Goal: Find specific page/section: Find specific page/section

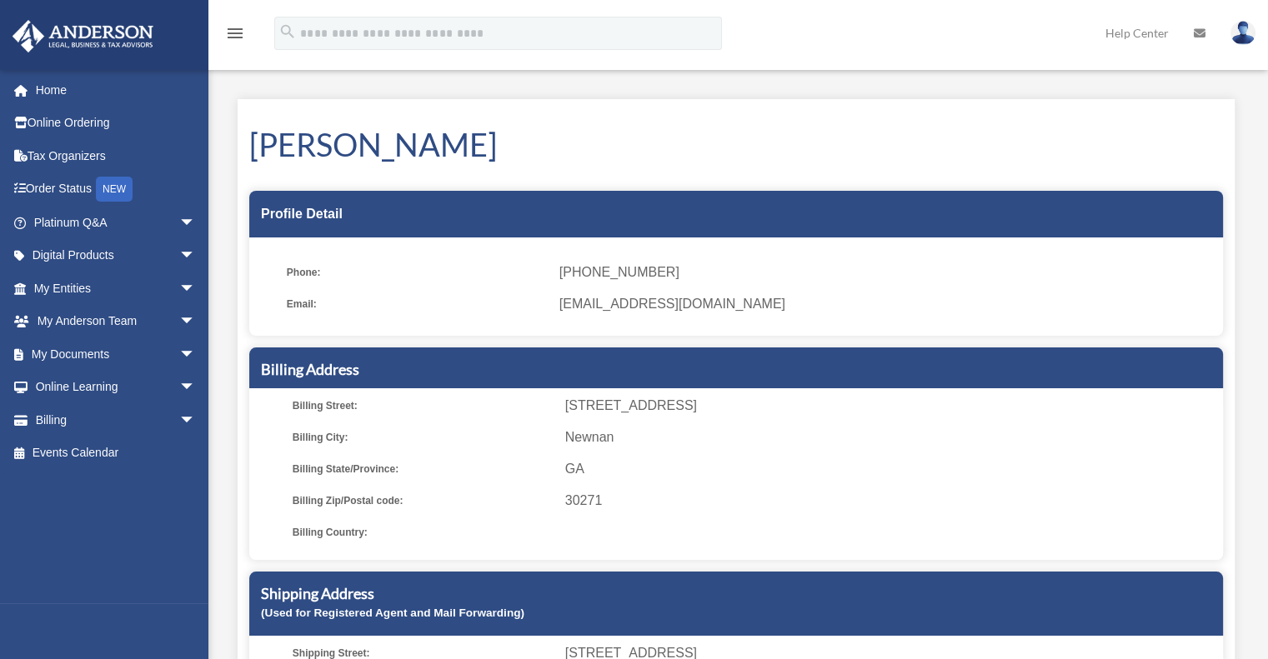
drag, startPoint x: 0, startPoint y: 0, endPoint x: 917, endPoint y: 189, distance: 936.1
click at [917, 189] on div "James Evans Profile Detail Phone: (816) 405-2691 Email: info@ffpremiumpropertie…" at bounding box center [736, 458] width 997 height 719
click at [179, 352] on span "arrow_drop_down" at bounding box center [195, 355] width 33 height 34
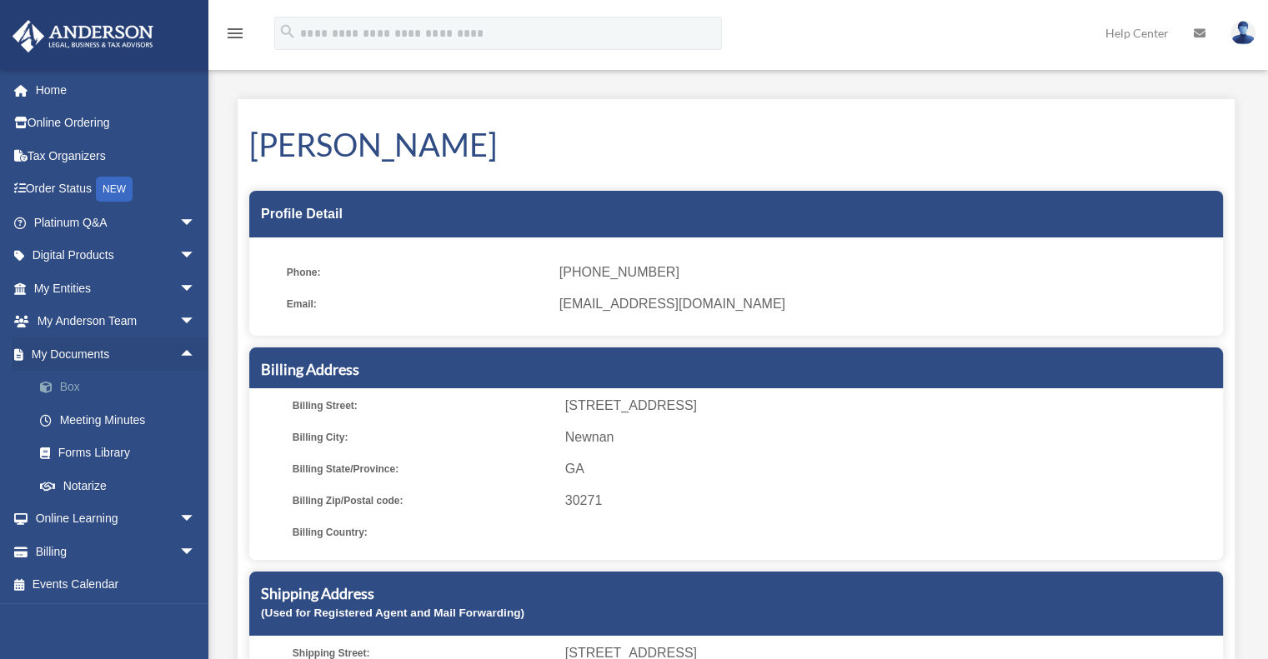
click at [77, 390] on link "Box" at bounding box center [122, 387] width 198 height 33
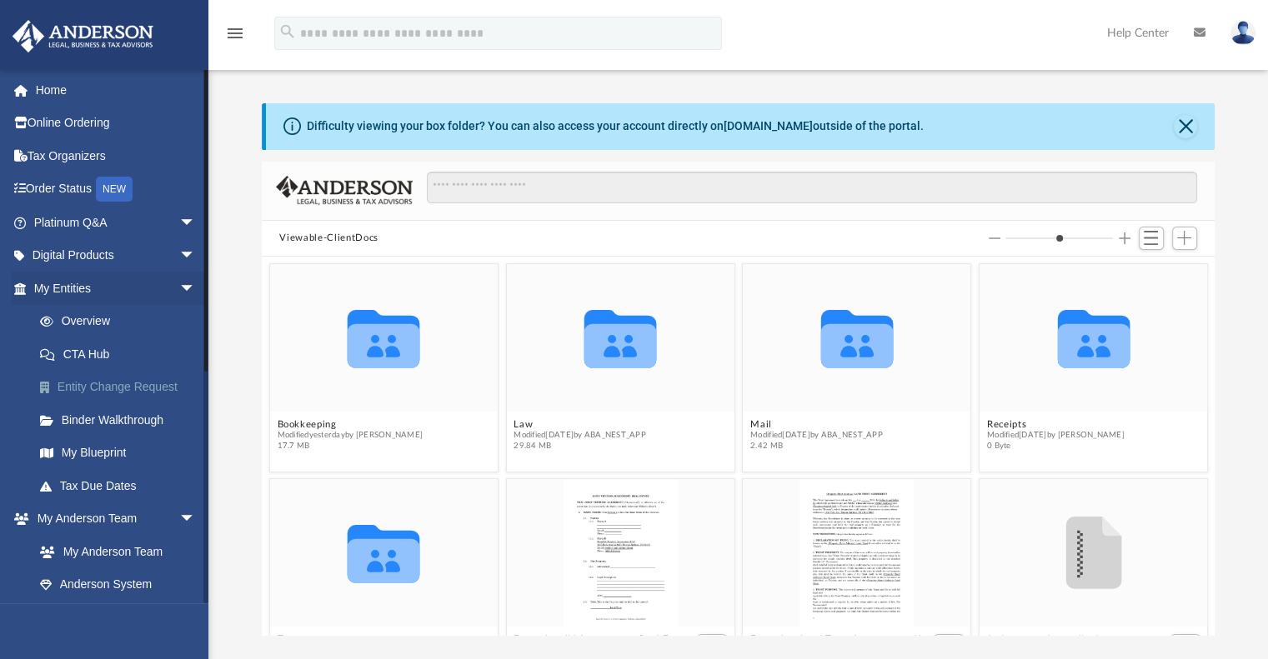
scroll to position [366, 940]
click at [319, 425] on button "Bookkeeping" at bounding box center [350, 424] width 146 height 11
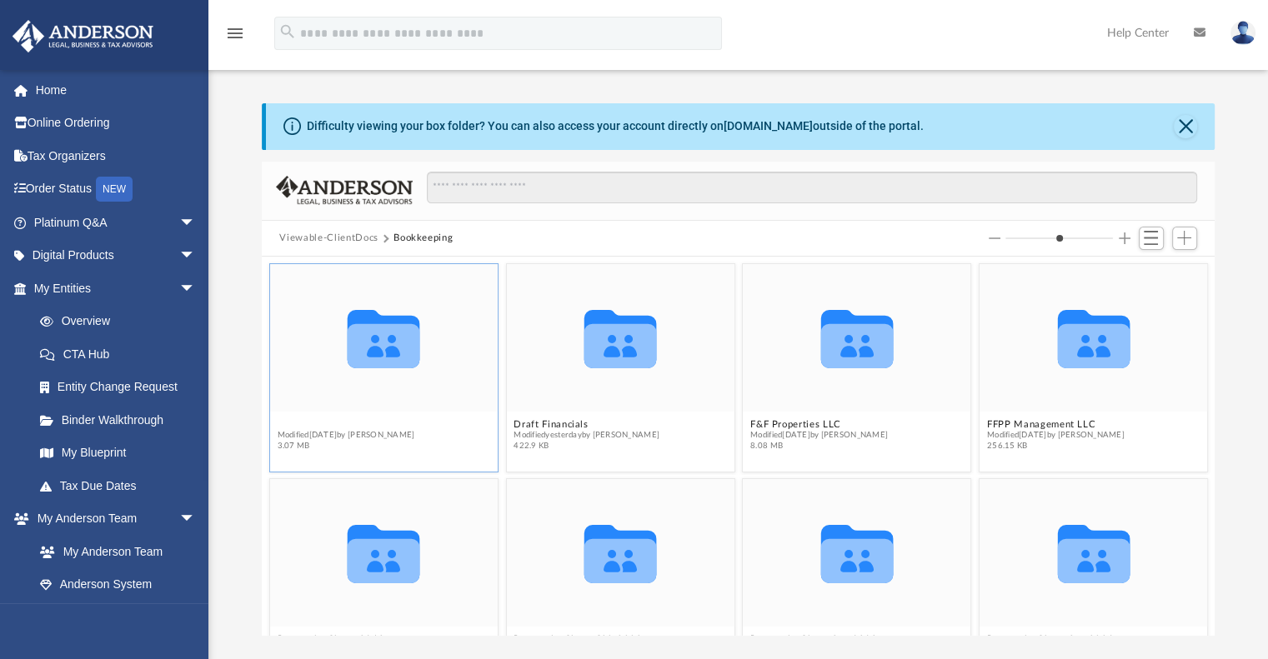
click at [323, 425] on button "[PERSON_NAME] Holdings LLC" at bounding box center [351, 424] width 148 height 11
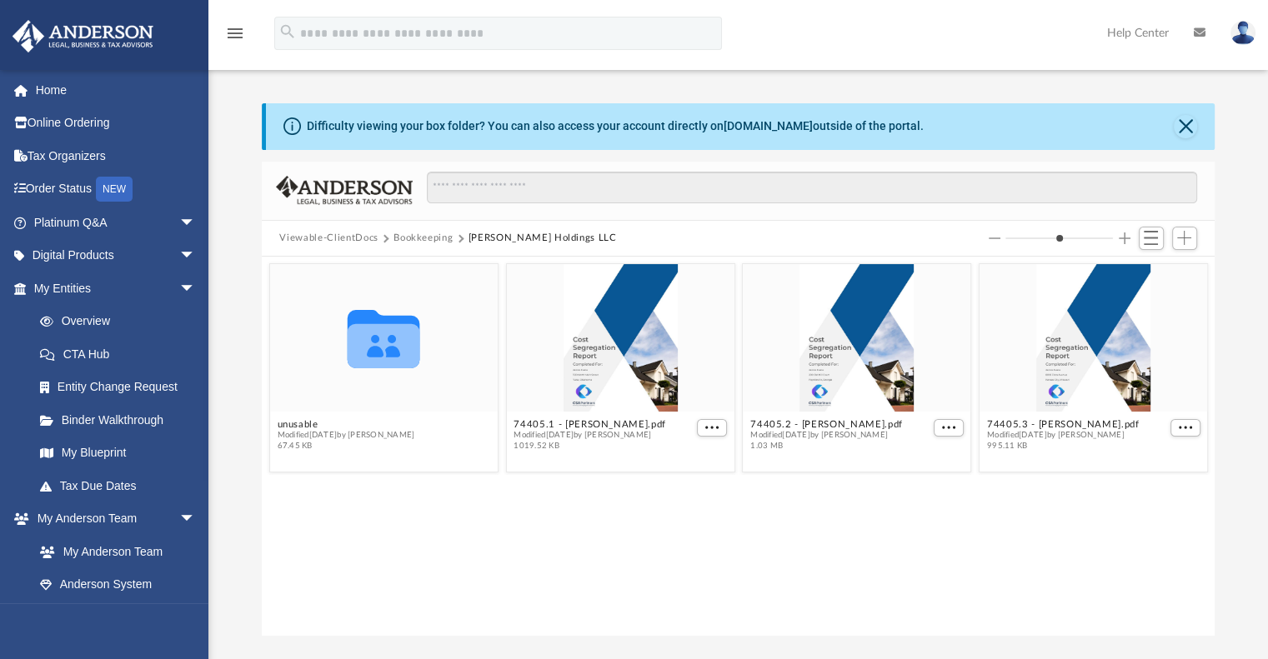
click at [316, 236] on button "Viewable-ClientDocs" at bounding box center [328, 238] width 98 height 15
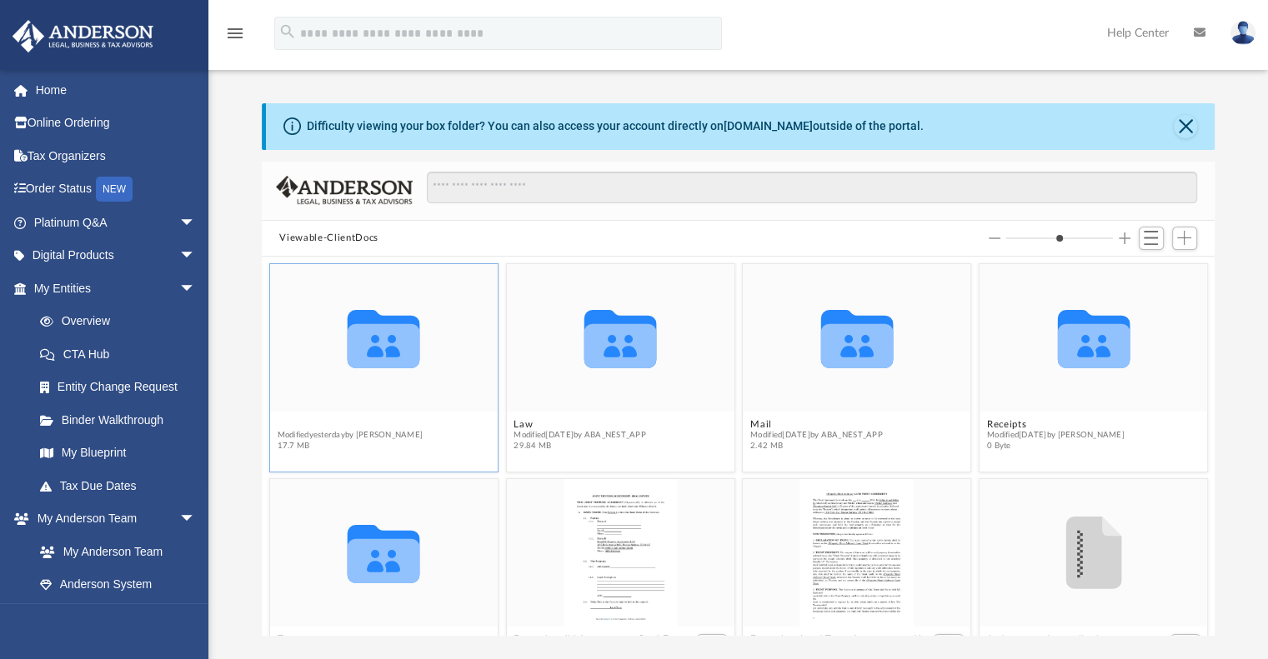
click at [314, 424] on button "Bookkeeping" at bounding box center [350, 424] width 146 height 11
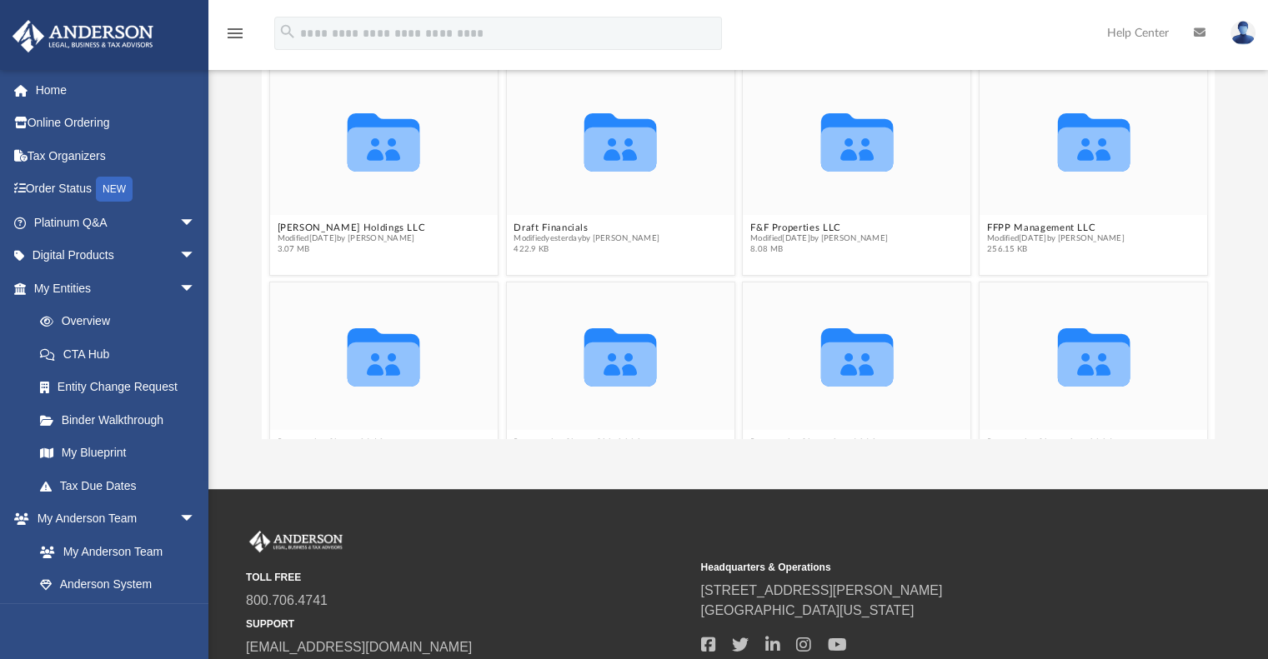
scroll to position [58, 0]
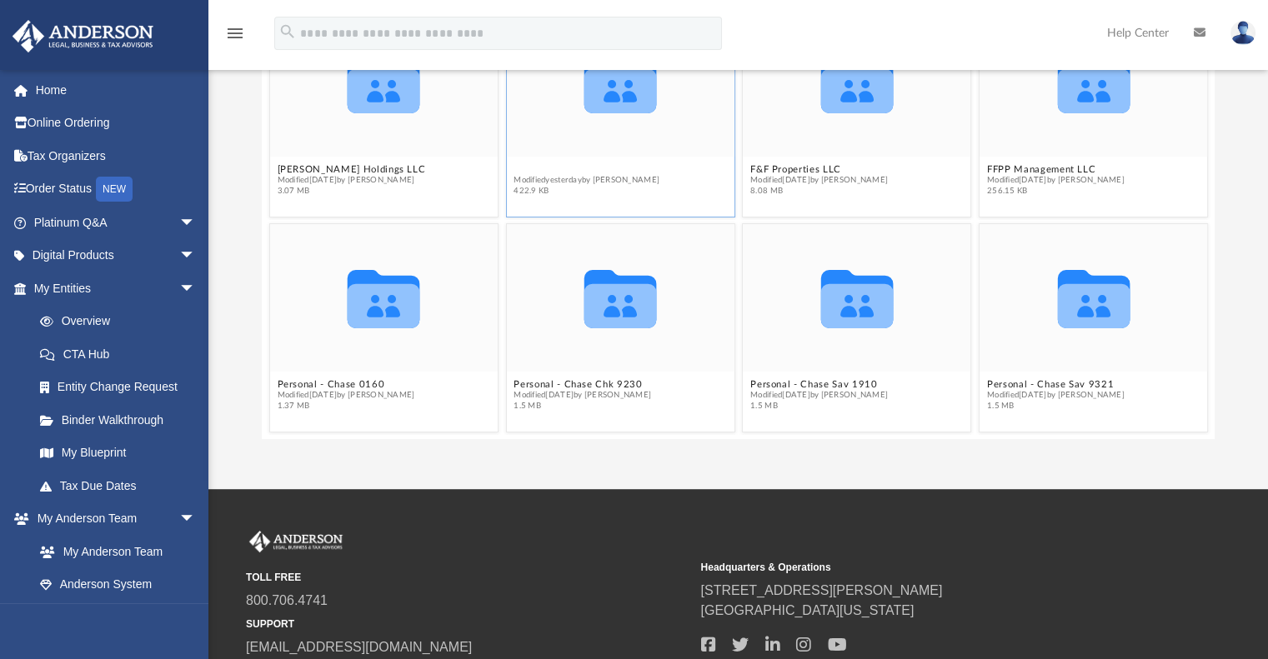
click at [554, 166] on button "Draft Financials" at bounding box center [586, 169] width 146 height 11
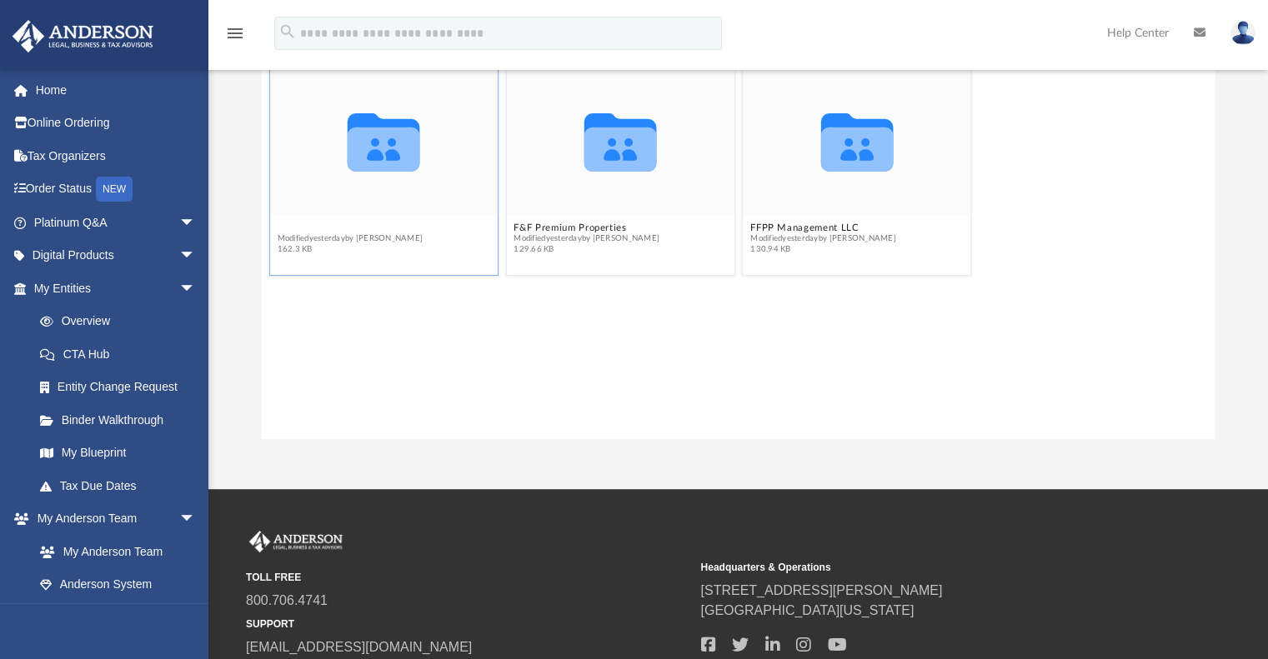
click at [339, 223] on button "[PERSON_NAME] LLC" at bounding box center [350, 228] width 146 height 11
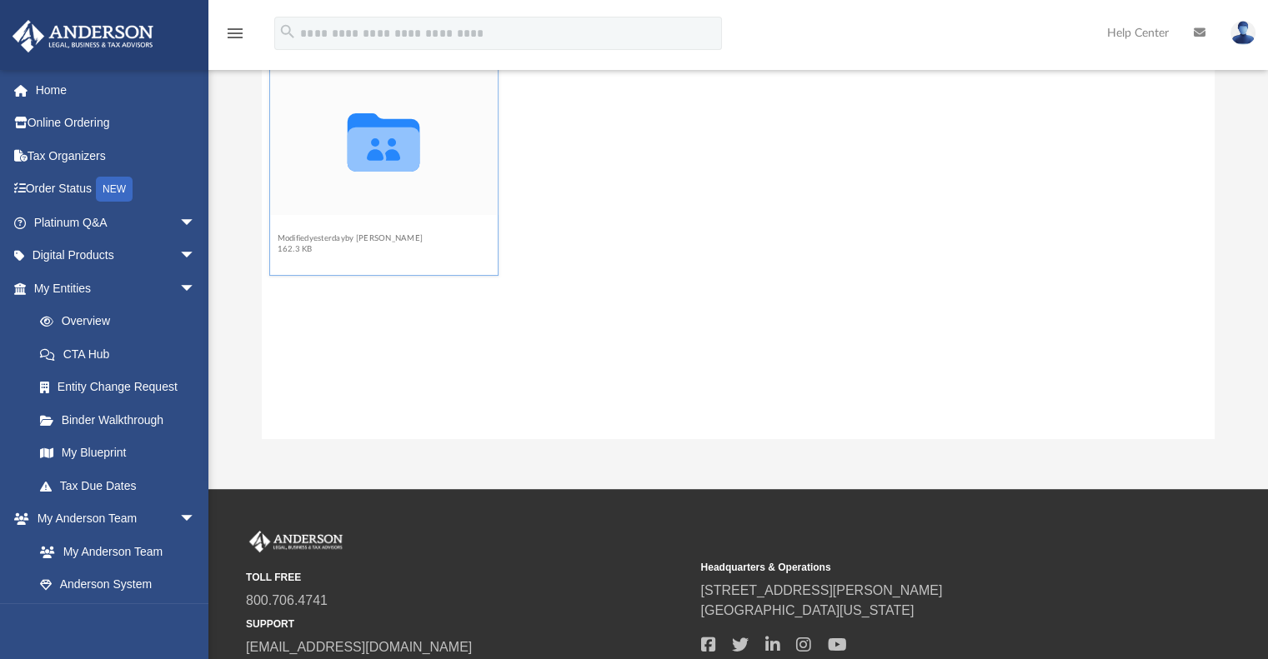
click at [295, 228] on button "[DATE]" at bounding box center [350, 228] width 146 height 11
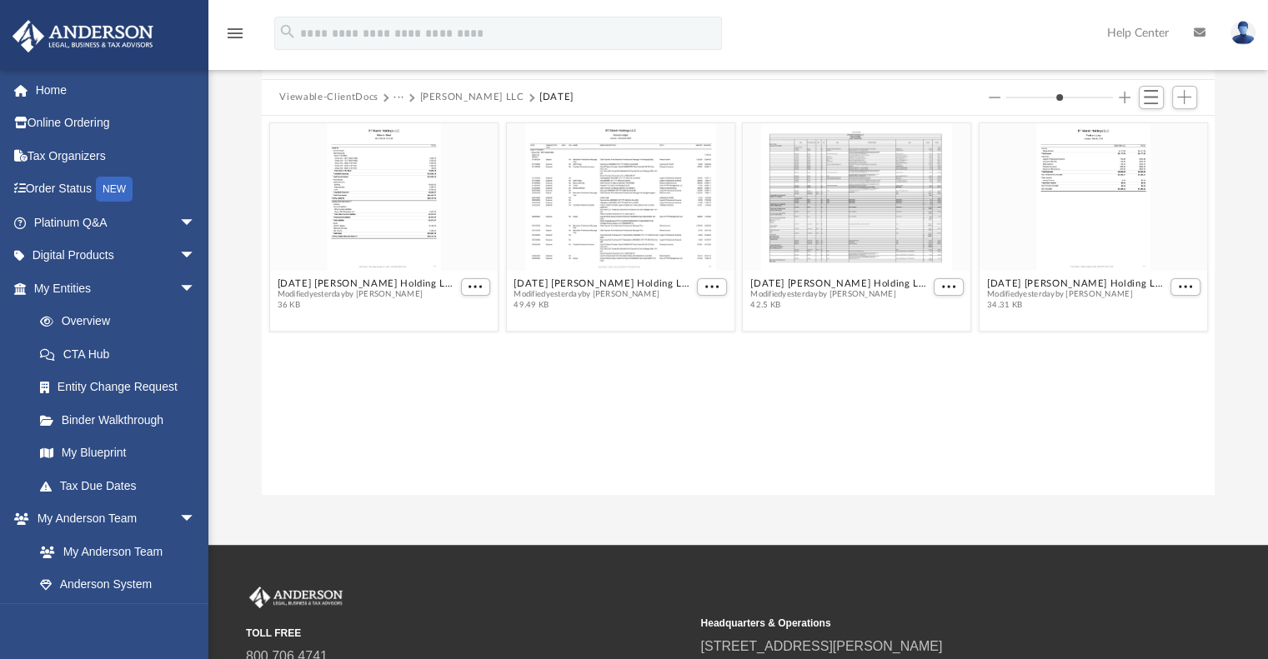
scroll to position [100, 0]
